Goal: Task Accomplishment & Management: Use online tool/utility

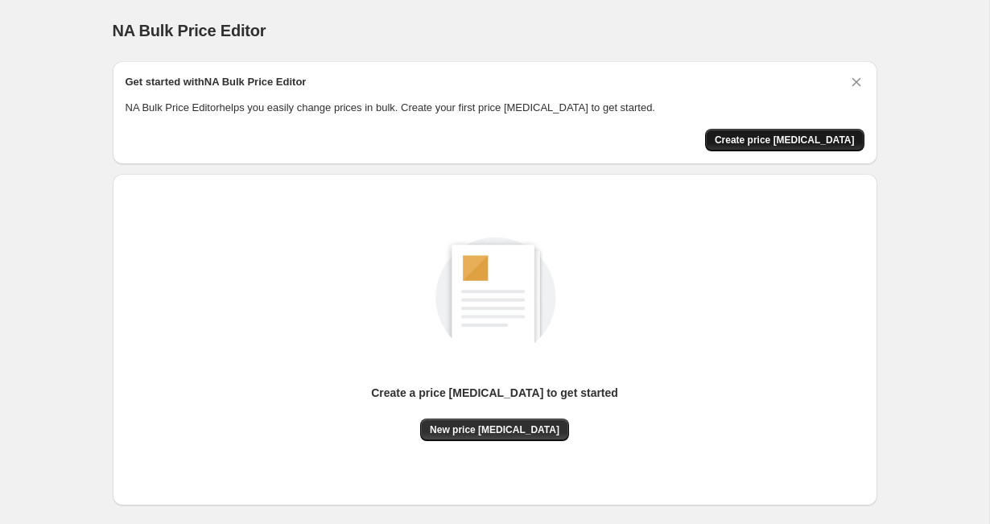
click at [777, 146] on span "Create price [MEDICAL_DATA]" at bounding box center [784, 140] width 140 height 13
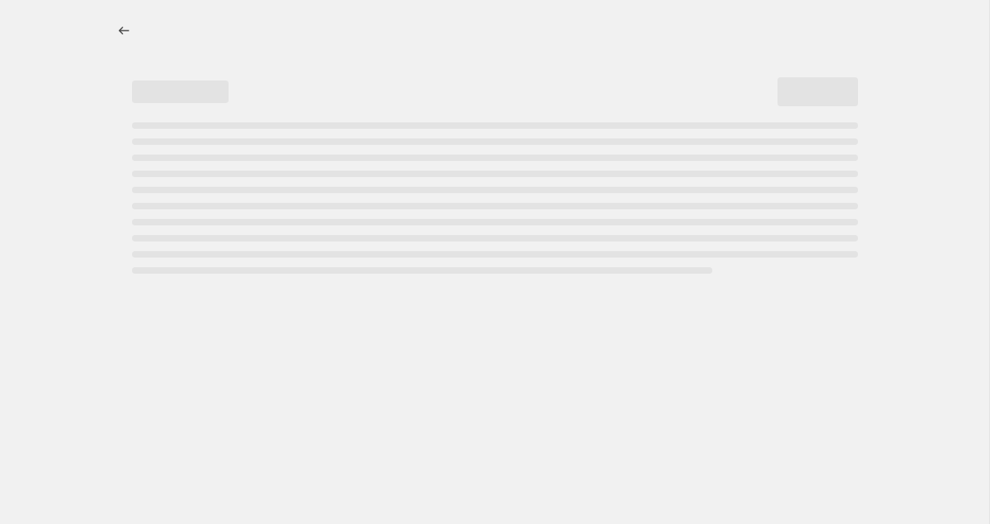
select select "percentage"
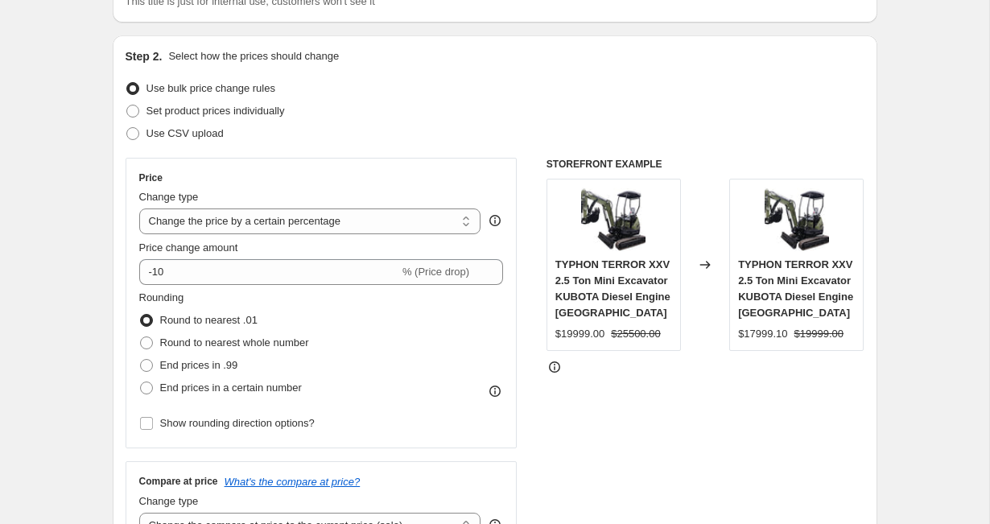
scroll to position [150, 0]
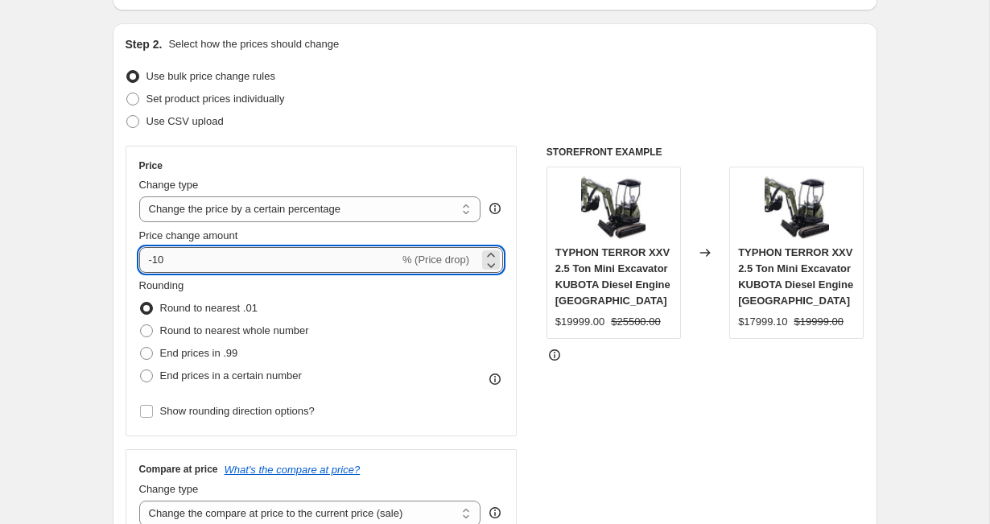
click at [327, 257] on input "-10" at bounding box center [269, 260] width 260 height 26
type input "-1"
type input "-63"
click at [535, 371] on div "Price Change type Change the price to a certain amount Change the price by a ce…" at bounding box center [495, 343] width 739 height 394
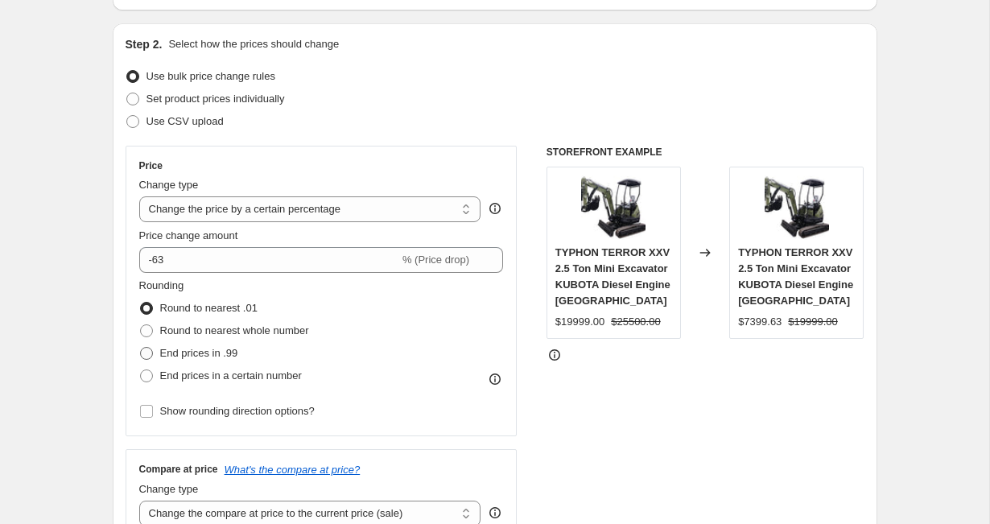
click at [146, 352] on span at bounding box center [146, 353] width 13 height 13
click at [141, 348] on input "End prices in .99" at bounding box center [140, 347] width 1 height 1
radio input "true"
click at [363, 209] on select "Change the price to a certain amount Change the price by a certain amount Chang…" at bounding box center [310, 209] width 342 height 26
click at [139, 196] on select "Change the price to a certain amount Change the price by a certain amount Chang…" at bounding box center [310, 209] width 342 height 26
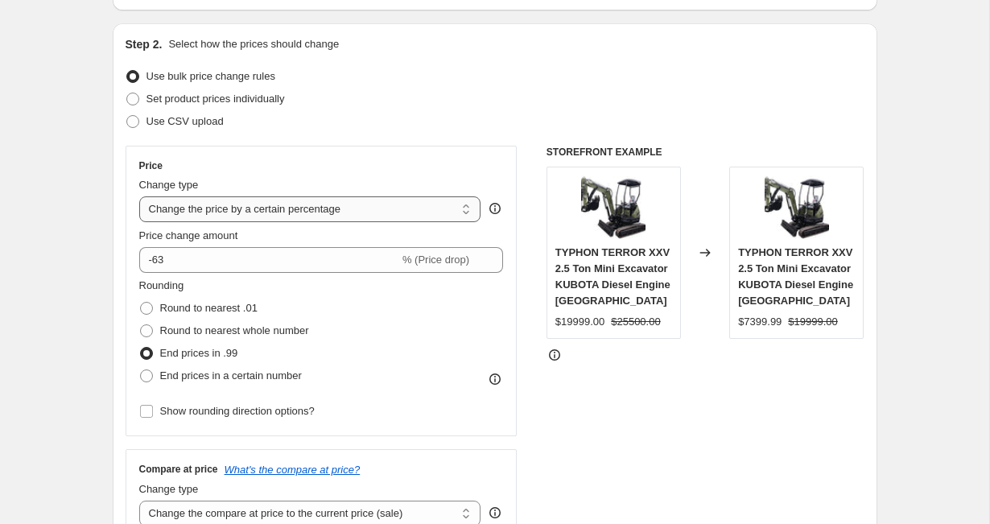
click at [363, 209] on select "Change the price to a certain amount Change the price by a certain amount Chang…" at bounding box center [310, 209] width 342 height 26
click at [139, 196] on select "Change the price to a certain amount Change the price by a certain amount Chang…" at bounding box center [310, 209] width 342 height 26
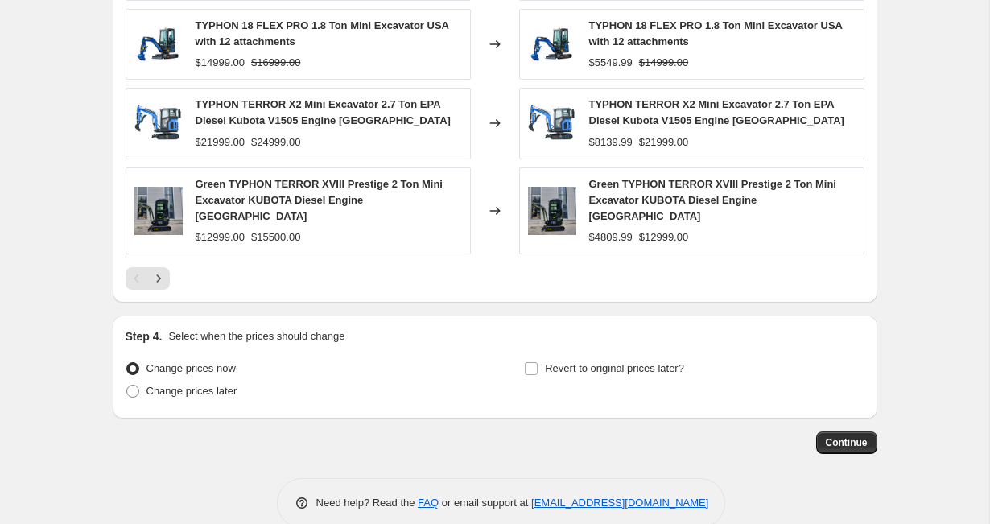
scroll to position [1126, 0]
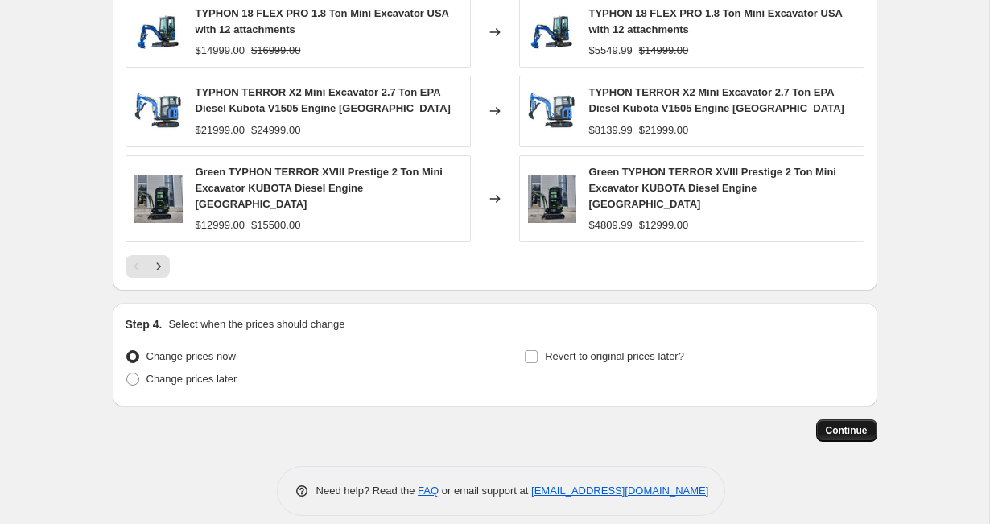
click at [838, 424] on span "Continue" at bounding box center [846, 430] width 42 height 13
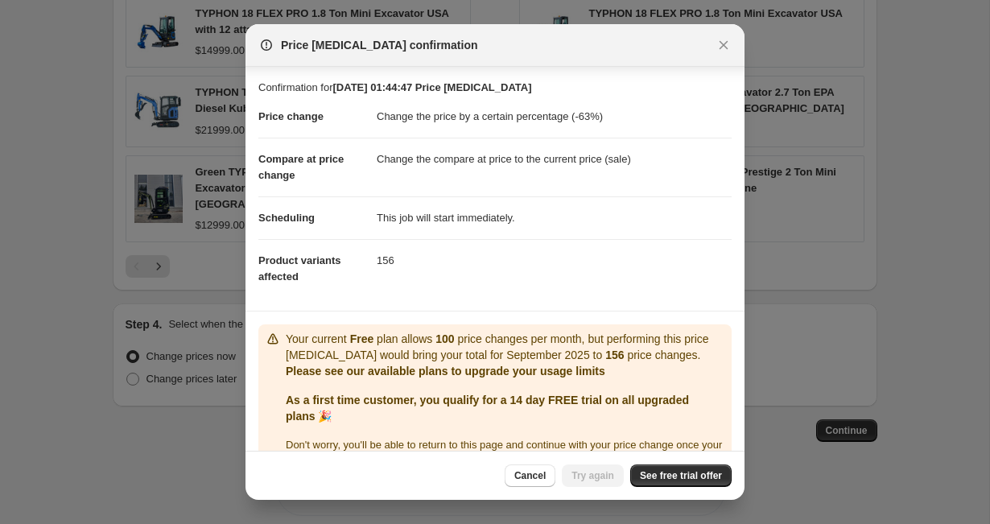
scroll to position [38, 0]
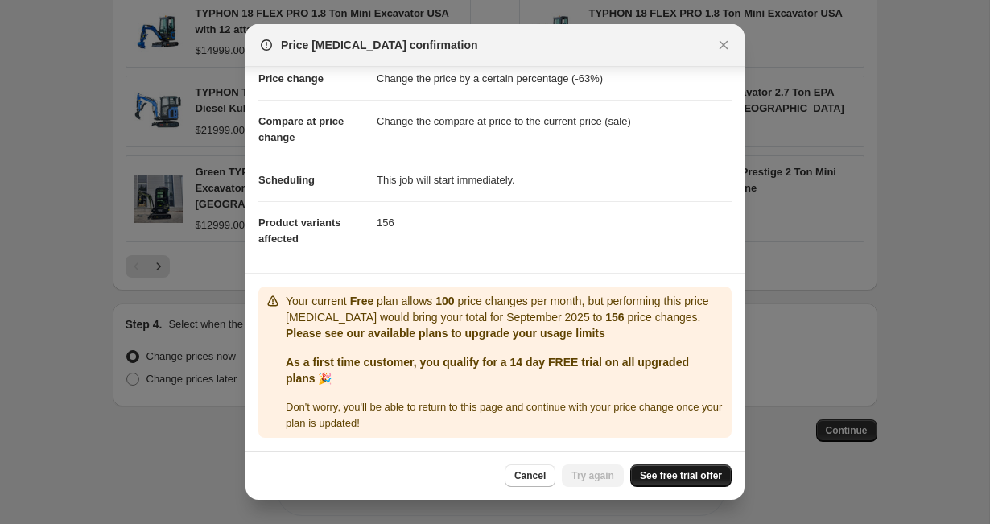
click at [640, 478] on span "See free trial offer" at bounding box center [681, 475] width 82 height 13
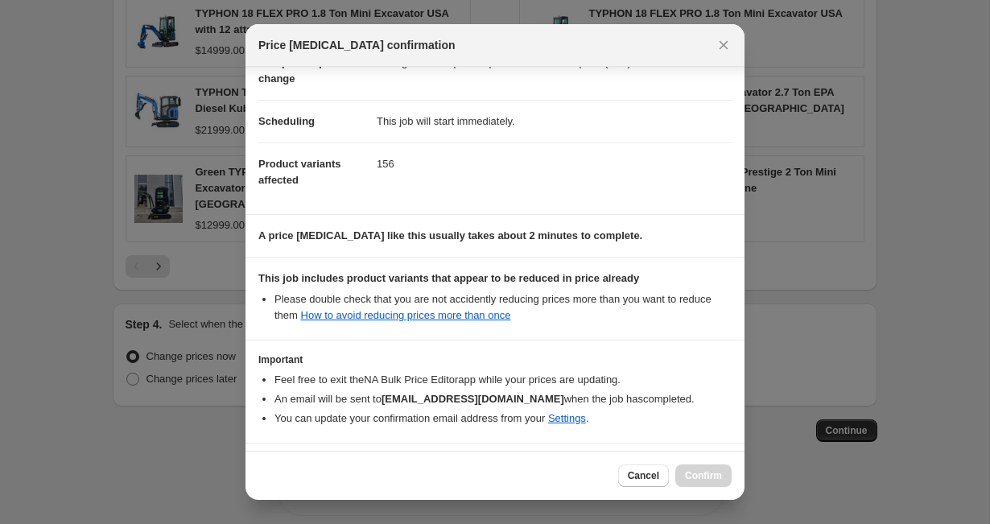
scroll to position [154, 0]
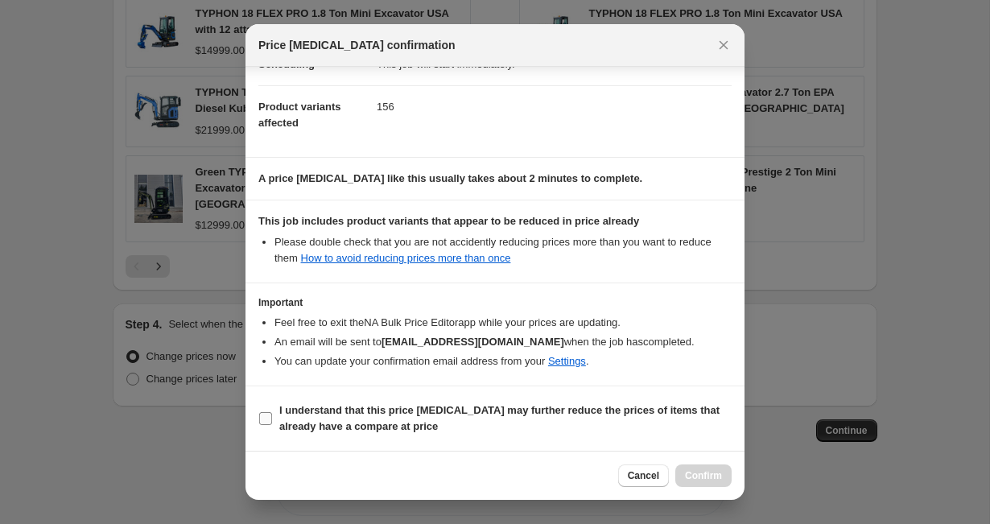
click at [298, 412] on b "I understand that this price change job may further reduce the prices of items …" at bounding box center [499, 418] width 440 height 28
click at [272, 412] on input "I understand that this price change job may further reduce the prices of items …" at bounding box center [265, 418] width 13 height 13
checkbox input "true"
click at [699, 480] on span "Confirm" at bounding box center [703, 475] width 37 height 13
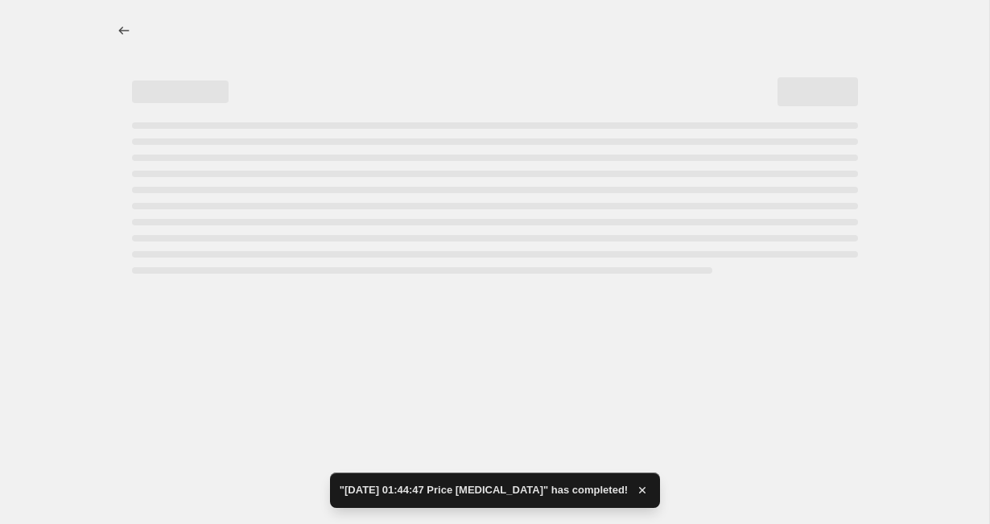
select select "percentage"
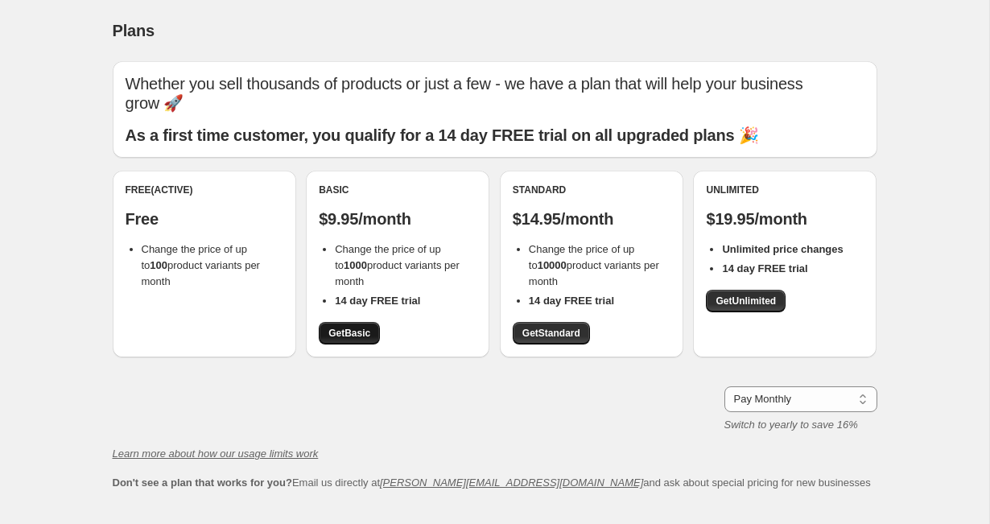
click at [348, 327] on span "Get Basic" at bounding box center [349, 333] width 42 height 13
